Goal: Information Seeking & Learning: Learn about a topic

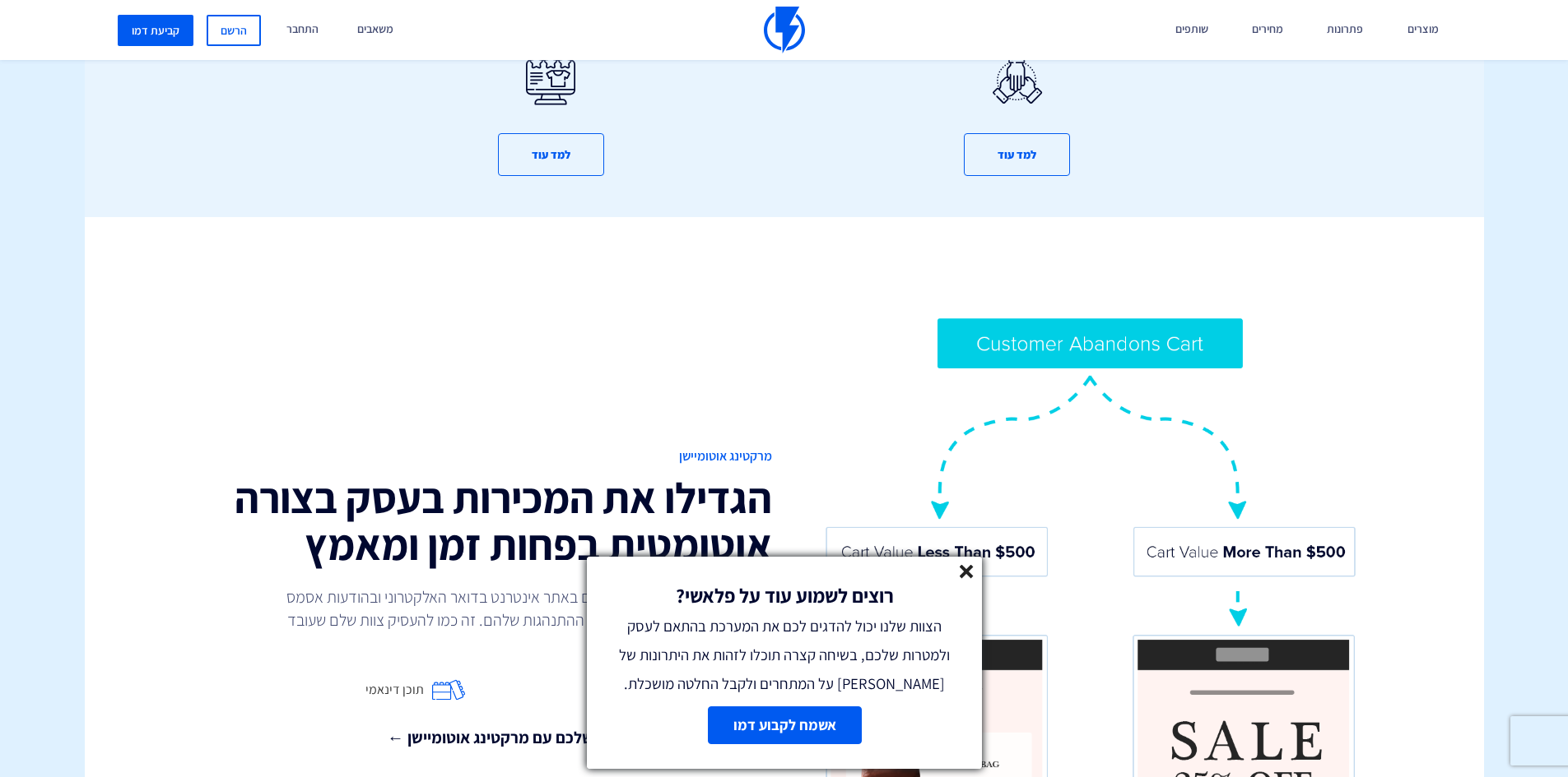
scroll to position [1152, 0]
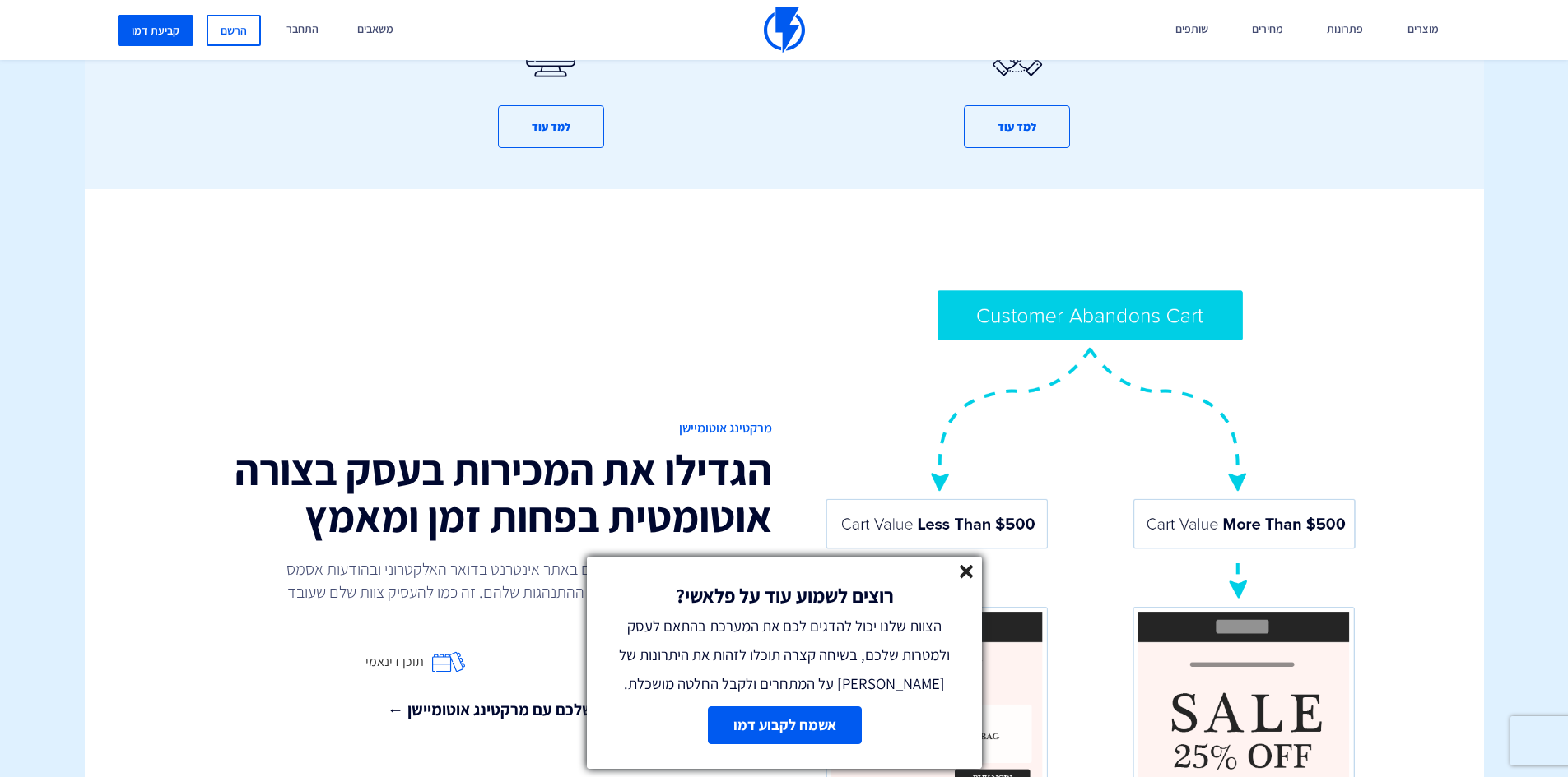
click at [965, 569] on line at bounding box center [966, 571] width 11 height 11
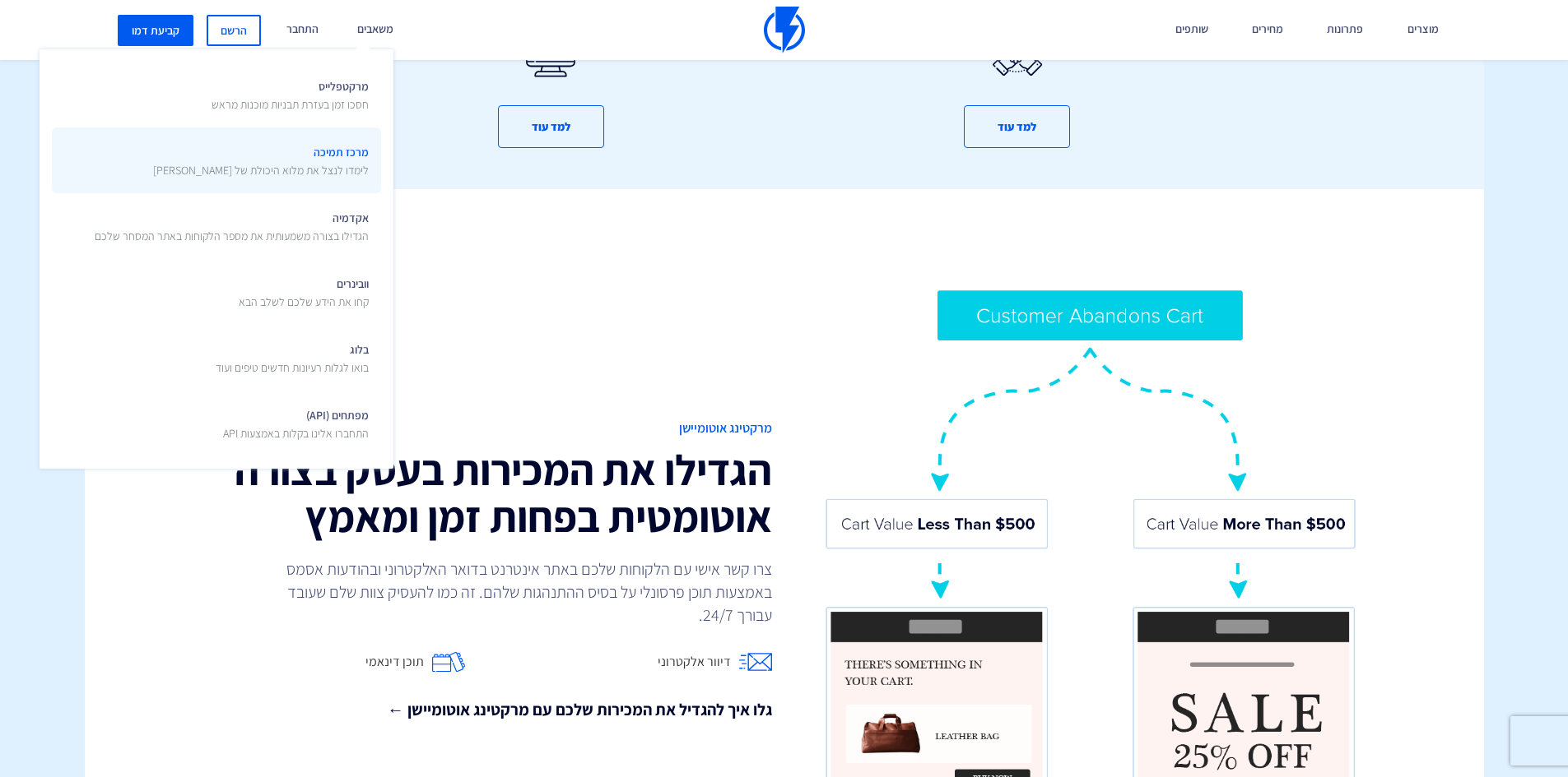
click at [337, 147] on span "מרכז תמיכה לימדו לנצל את מלוא היכולת של פלאשי" at bounding box center [261, 159] width 216 height 39
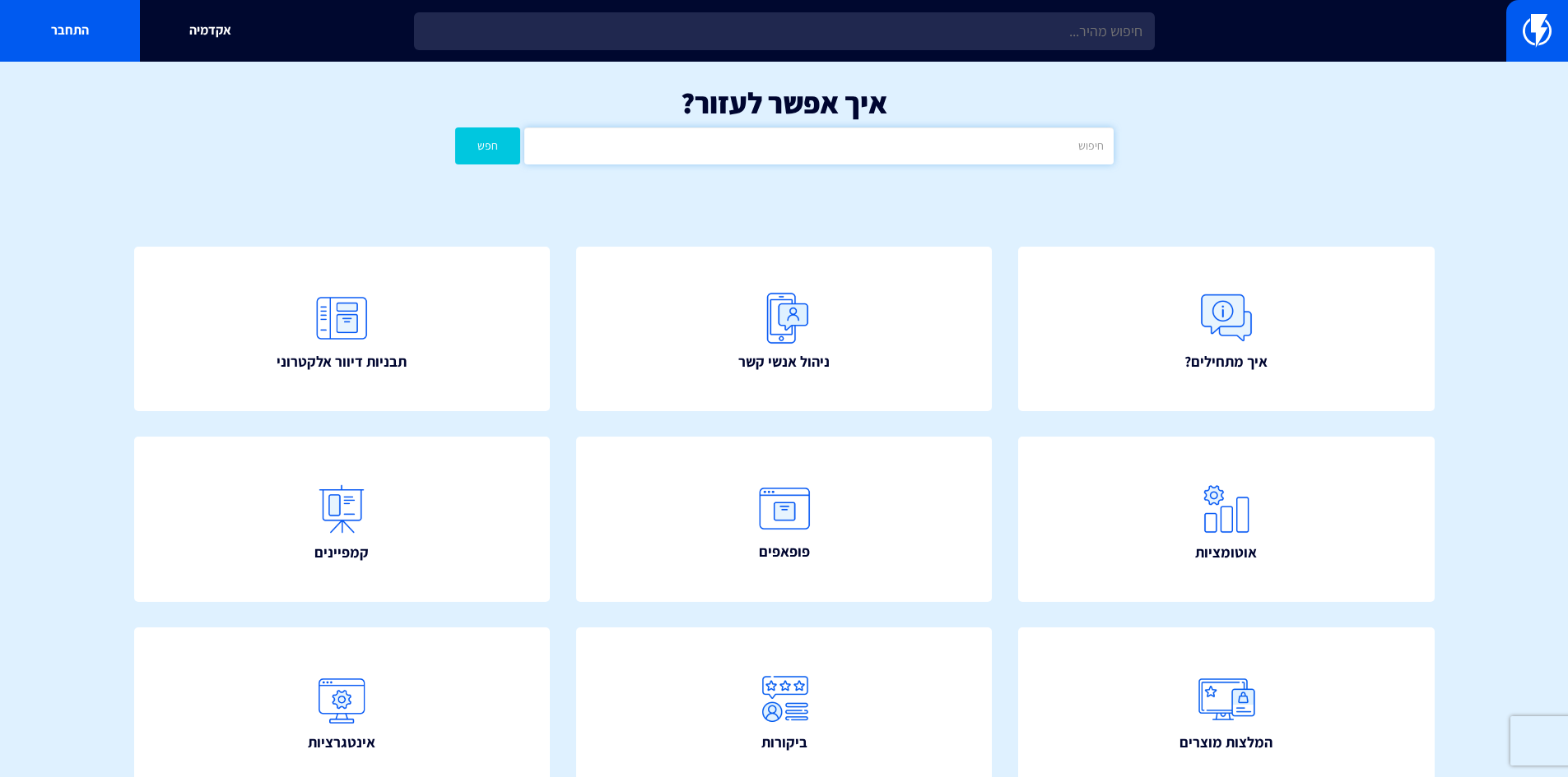
drag, startPoint x: 631, startPoint y: 148, endPoint x: 624, endPoint y: 153, distance: 8.6
click at [631, 148] on input "text" at bounding box center [818, 146] width 588 height 37
type input "סגמנט"
click at [455, 127] on button "חפש" at bounding box center [488, 146] width 66 height 37
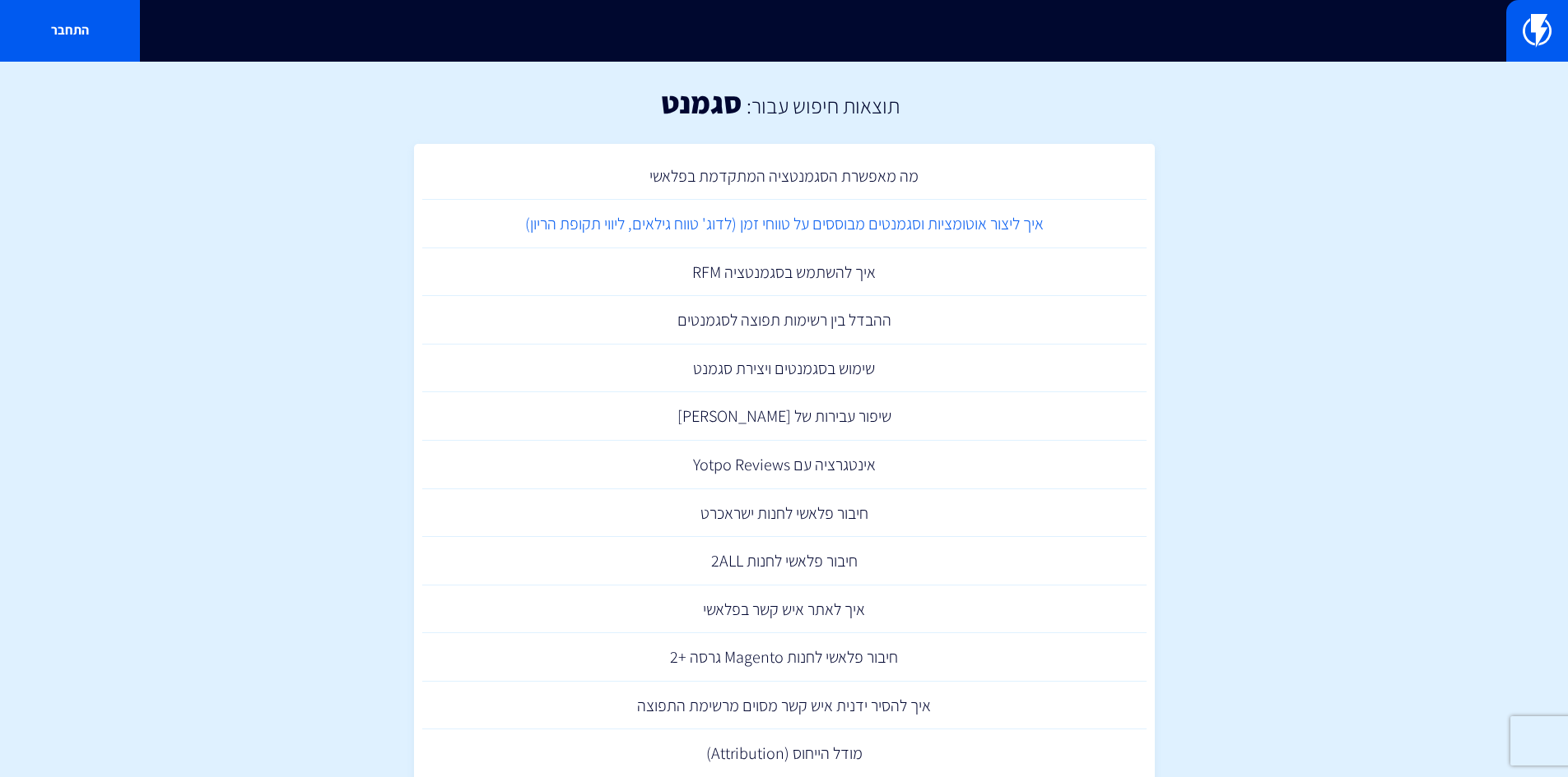
click at [835, 221] on link "איך ליצור אוטומציות וסגמנטים מבוססים על טווחי זמן (לדוג' טווח גילאים, ליווי תקו…" at bounding box center [784, 224] width 724 height 48
click at [845, 194] on link "מה מאפשרת הסגמנטציה המתקדמת בפלאשי" at bounding box center [784, 177] width 724 height 48
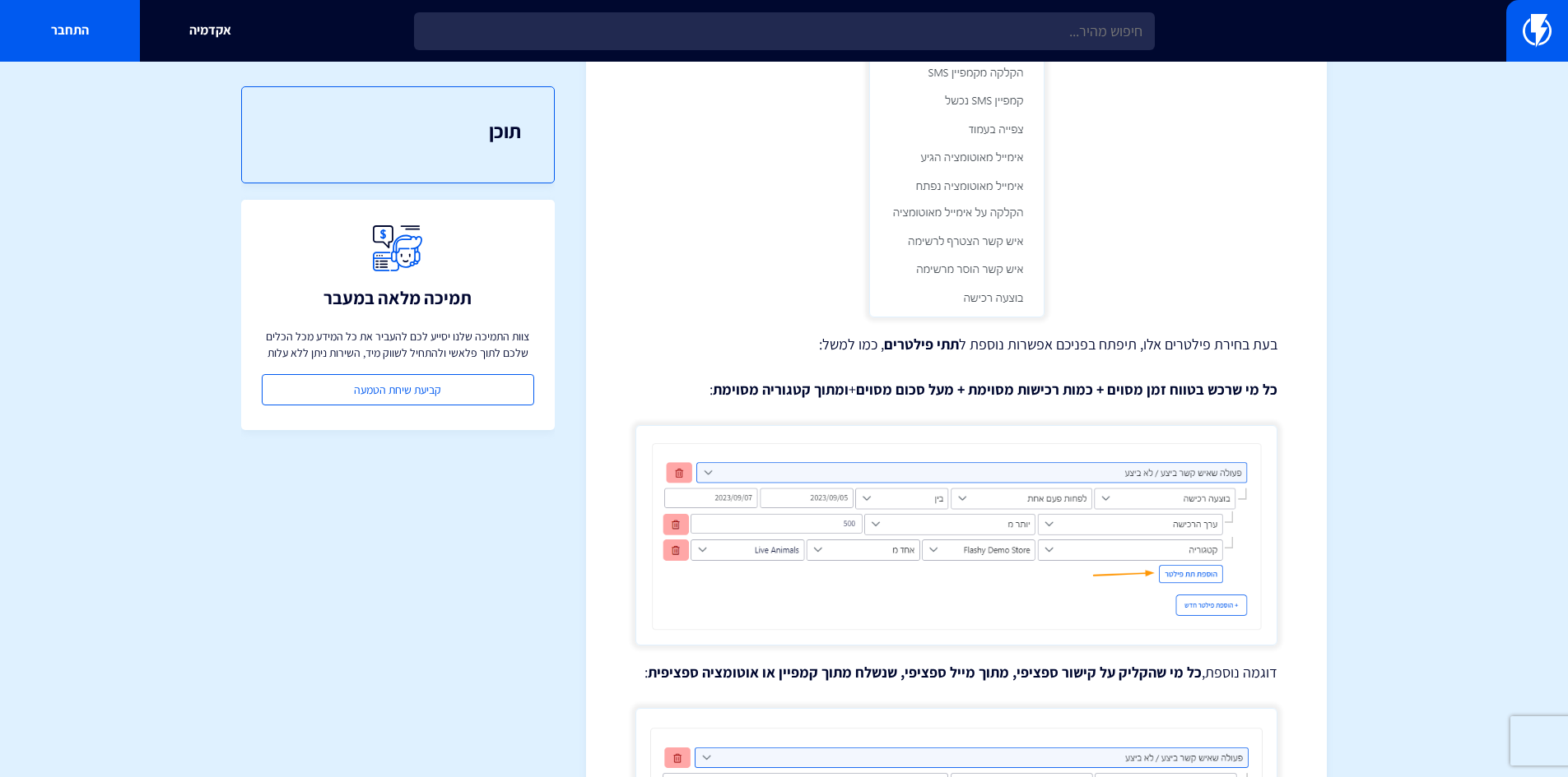
scroll to position [987, 0]
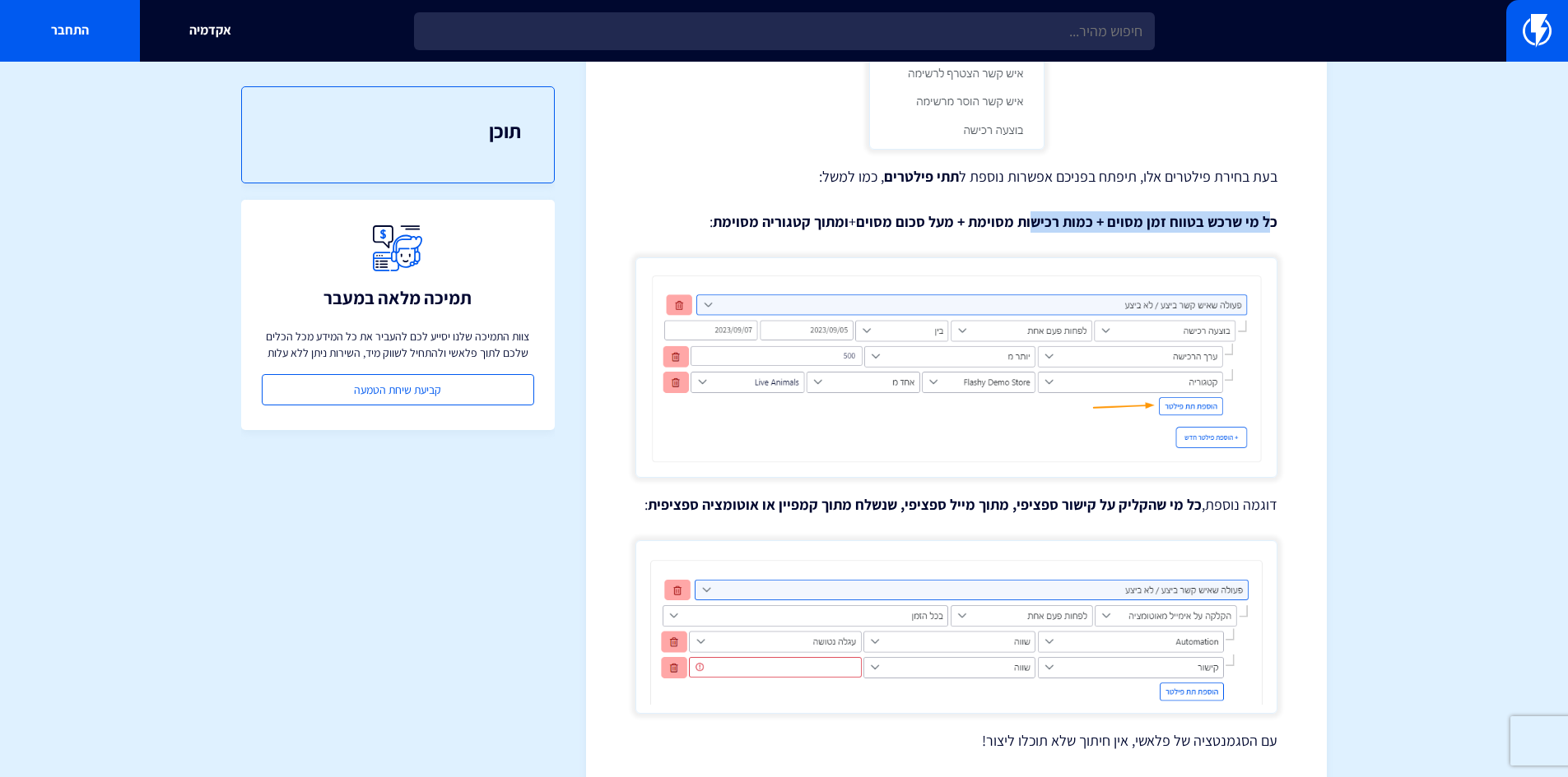
drag, startPoint x: 1268, startPoint y: 198, endPoint x: 1038, endPoint y: 202, distance: 230.0
